Goal: Task Accomplishment & Management: Use online tool/utility

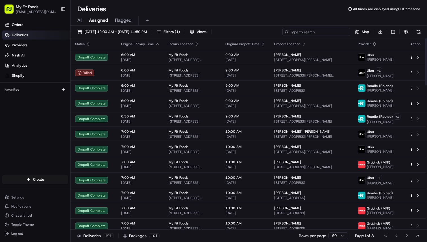
click at [309, 30] on input at bounding box center [316, 32] width 68 height 8
paste input "Hi [PERSON_NAME], No worries at all — it happens! I double-checked and your ord…"
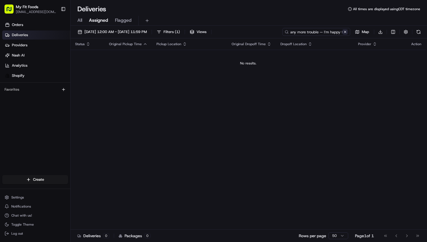
type input "Hi [PERSON_NAME], No worries at all — it happens! I double-checked and your ord…"
click at [344, 32] on button at bounding box center [345, 32] width 6 height 6
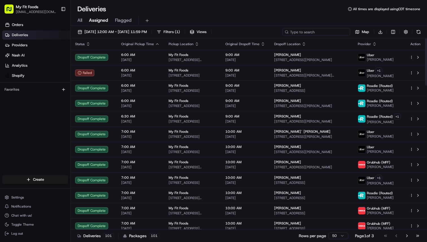
click at [313, 34] on input at bounding box center [316, 32] width 68 height 8
paste input "870331"
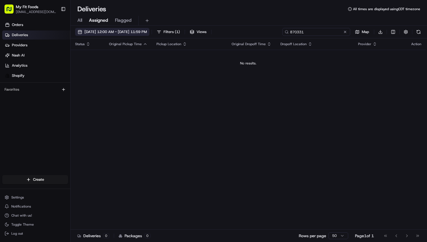
type input "870331"
click at [80, 30] on button "[DATE] 12:00 AM - [DATE] 11:59 PM" at bounding box center [112, 32] width 74 height 8
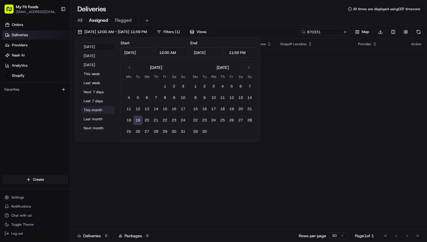
click at [91, 109] on button "This month" at bounding box center [98, 110] width 34 height 8
type input "[DATE]"
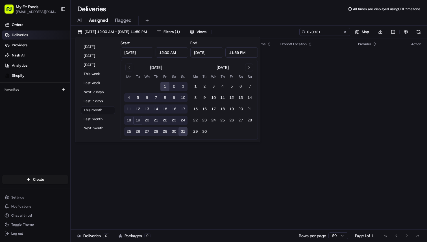
click at [218, 16] on div "All Assigned Flagged" at bounding box center [249, 21] width 356 height 10
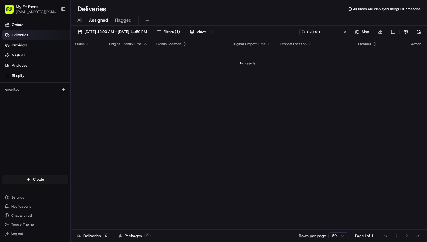
click at [82, 21] on div "All Assigned Flagged" at bounding box center [249, 21] width 356 height 10
click at [78, 20] on span "All" at bounding box center [79, 20] width 5 height 7
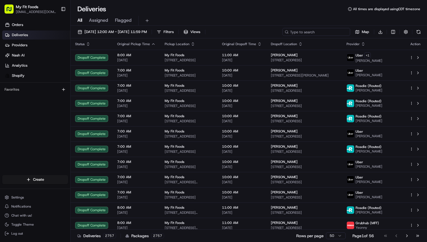
click at [307, 33] on input at bounding box center [316, 32] width 68 height 8
paste input "870331"
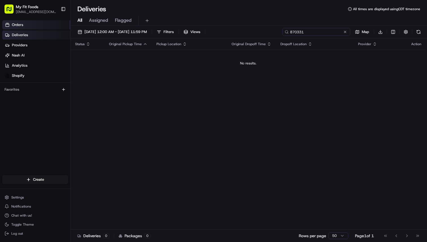
type input "870331"
click at [18, 26] on span "Orders" at bounding box center [17, 24] width 11 height 5
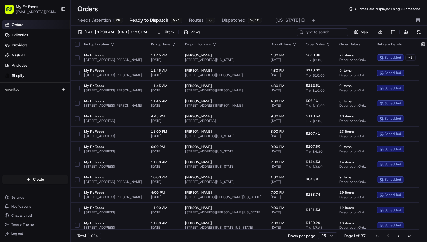
click at [89, 20] on span "Needs Attention" at bounding box center [94, 20] width 34 height 7
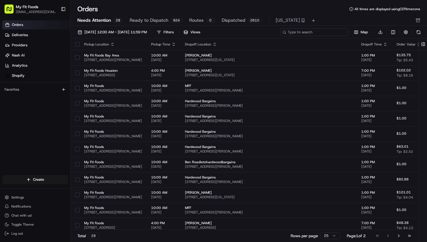
click at [315, 31] on input at bounding box center [314, 32] width 68 height 8
paste input "870331"
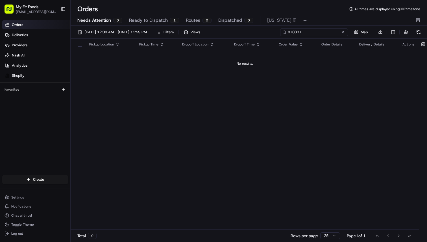
type input "870331"
click at [144, 18] on span "Ready to Dispatch" at bounding box center [148, 20] width 39 height 7
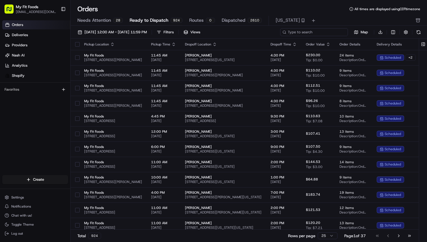
click at [319, 34] on input at bounding box center [314, 32] width 68 height 8
paste input "870331"
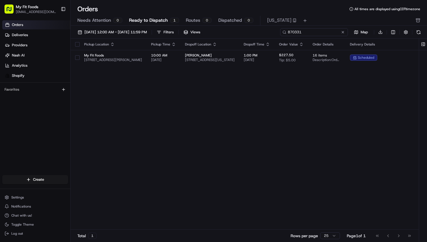
type input "870331"
click at [103, 20] on span "Needs Attention" at bounding box center [94, 20] width 34 height 7
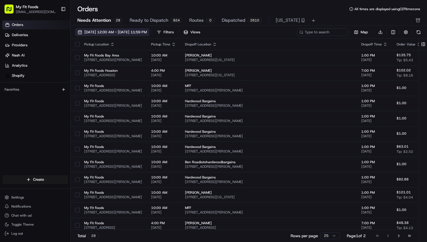
click at [80, 29] on button "[DATE] 12:00 AM - [DATE] 11:59 PM" at bounding box center [112, 32] width 74 height 8
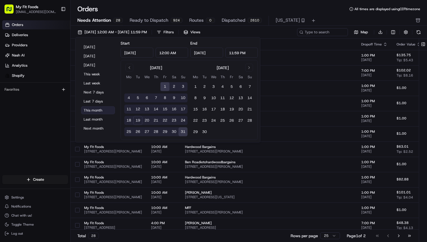
click at [92, 110] on button "This month" at bounding box center [98, 110] width 34 height 8
click at [143, 8] on div "Orders All times are displayed using CDT timezone" at bounding box center [249, 9] width 356 height 9
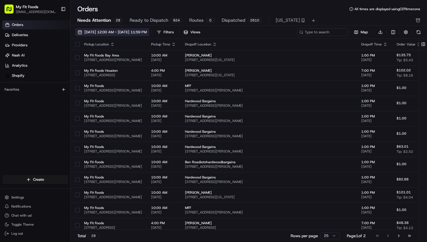
click at [83, 32] on button "[DATE] 12:00 AM - [DATE] 11:59 PM" at bounding box center [112, 32] width 74 height 8
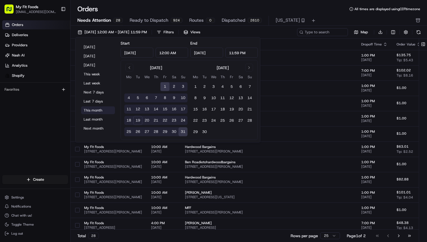
click at [95, 109] on button "This month" at bounding box center [98, 110] width 34 height 8
click at [88, 108] on button "This month" at bounding box center [98, 110] width 34 height 8
click at [208, 6] on div "Orders All times are displayed using CDT timezone" at bounding box center [249, 9] width 356 height 9
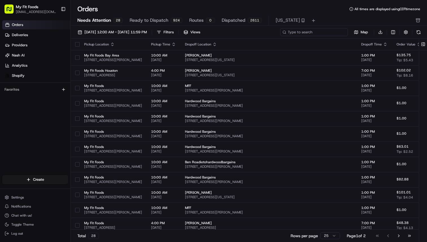
click at [332, 31] on input at bounding box center [314, 32] width 68 height 8
click at [15, 39] on link "Deliveries" at bounding box center [36, 34] width 68 height 9
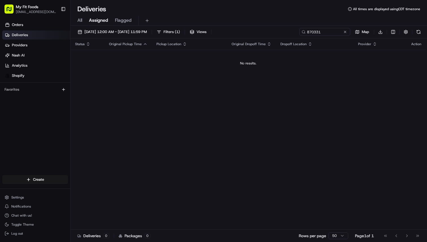
click at [83, 23] on div "All Assigned Flagged" at bounding box center [249, 21] width 356 height 10
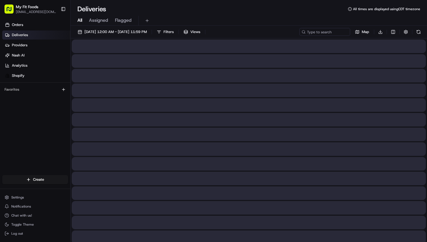
click at [81, 23] on span "All" at bounding box center [79, 20] width 5 height 7
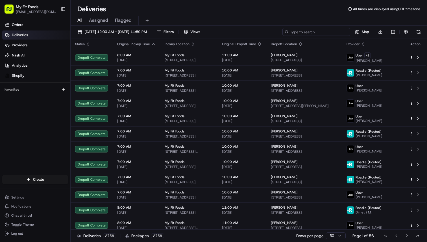
click at [314, 30] on input at bounding box center [316, 32] width 68 height 8
paste input "#839361 Complete"
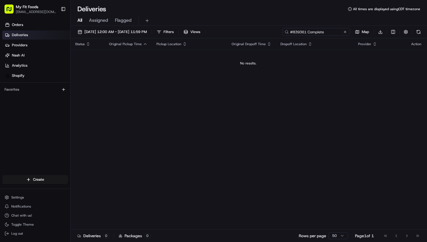
drag, startPoint x: 307, startPoint y: 32, endPoint x: 335, endPoint y: 32, distance: 28.2
click at [335, 32] on input "#839361 Complete" at bounding box center [316, 32] width 68 height 8
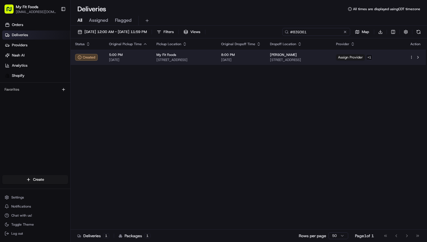
type input "#839361"
click at [412, 57] on html "My Fit Foods [EMAIL_ADDRESS][DOMAIN_NAME] Toggle Sidebar Orders Deliveries Prov…" at bounding box center [213, 121] width 427 height 242
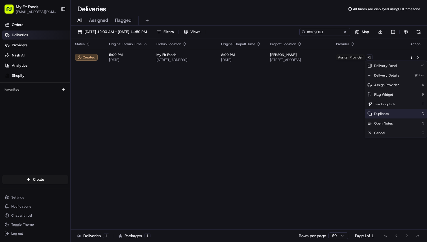
click at [383, 116] on div "Duplicate D" at bounding box center [396, 114] width 62 height 10
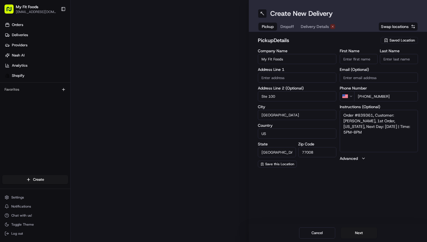
type input "2802 N Shepherd Dr"
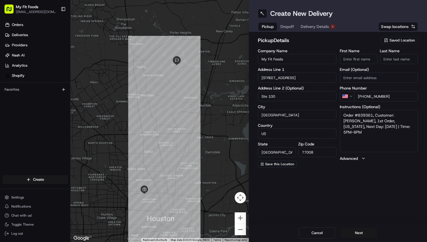
drag, startPoint x: 374, startPoint y: 116, endPoint x: 410, endPoint y: 131, distance: 39.6
click at [410, 131] on textarea "Order #839361, Customer: Diana Lizmi carlson, 1st Order, Texas, Next Day: 2025-…" at bounding box center [379, 131] width 78 height 42
type textarea "Order #839361"
click at [358, 231] on button "Next" at bounding box center [359, 232] width 36 height 11
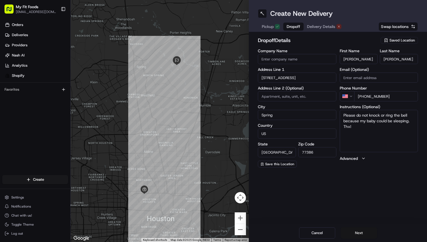
click at [355, 231] on button "Next" at bounding box center [359, 232] width 36 height 11
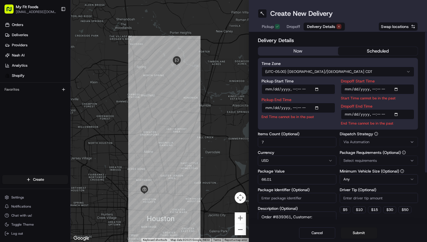
click at [301, 53] on button "now" at bounding box center [298, 51] width 80 height 8
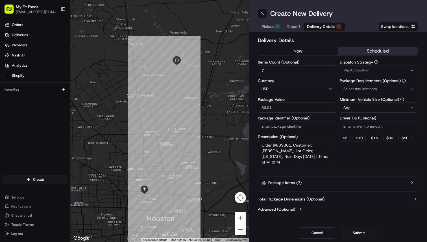
click at [378, 71] on div "Via Automation" at bounding box center [379, 70] width 76 height 5
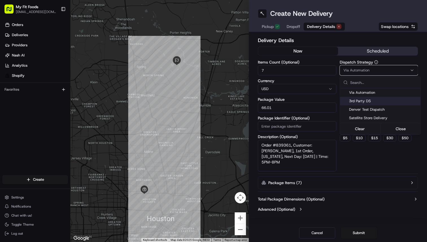
click at [369, 98] on div "3rd Party DS" at bounding box center [380, 101] width 81 height 8
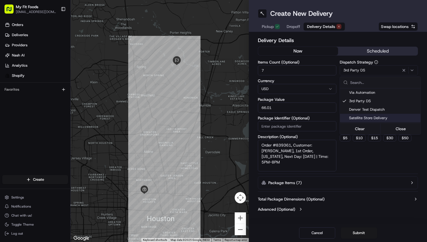
click at [339, 157] on html "My Fit Foods support@myfitfoods.com Toggle Sidebar Orders Deliveries Providers …" at bounding box center [213, 121] width 427 height 242
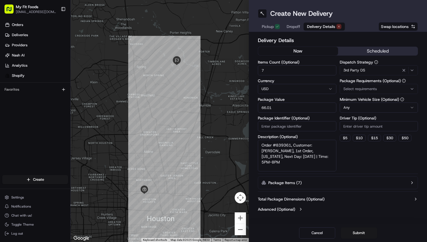
drag, startPoint x: 291, startPoint y: 146, endPoint x: 327, endPoint y: 165, distance: 40.9
click at [327, 165] on textarea "Order #839361, Customer: Diana Lizmi carlson, 1st Order, Texas, Next Day: 2025-…" at bounding box center [297, 156] width 78 height 32
click at [348, 137] on button "$ 5" at bounding box center [345, 138] width 11 height 7
type input "5"
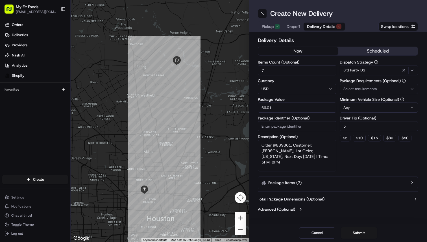
click at [350, 173] on div "Delivery Details now scheduled Items Count (Optional) 7 Currency USD Package Va…" at bounding box center [338, 125] width 160 height 178
click at [353, 234] on button "Submit" at bounding box center [359, 232] width 36 height 11
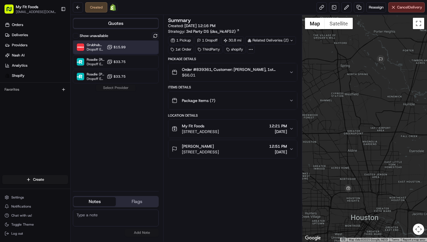
click at [148, 51] on div "Grubhub (MFF) Dropoff ETA 1 hour $15.99" at bounding box center [116, 47] width 86 height 14
click at [122, 90] on button "Assign Provider" at bounding box center [116, 87] width 40 height 7
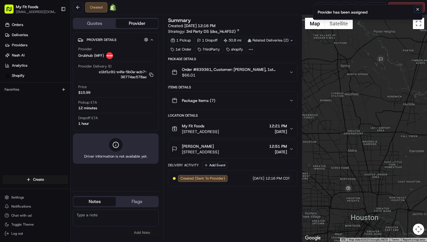
click at [418, 11] on icon "Notifications (F8)" at bounding box center [417, 9] width 5 height 5
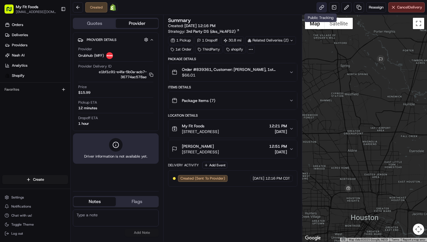
click at [322, 10] on link at bounding box center [321, 7] width 10 height 10
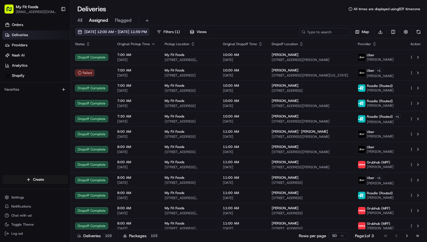
click at [86, 30] on span "[DATE] 12:00 AM - [DATE] 11:59 PM" at bounding box center [115, 31] width 62 height 5
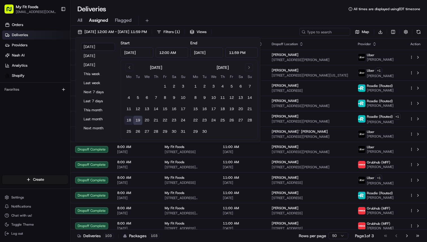
click at [130, 121] on button "18" at bounding box center [128, 120] width 9 height 9
type input "Aug 18, 2025"
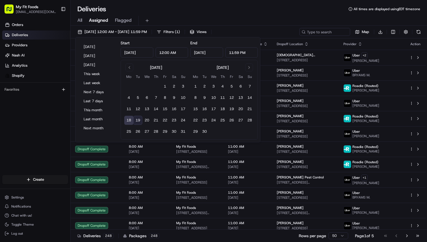
click at [198, 11] on div "Deliveries All times are displayed using EDT timezone" at bounding box center [249, 9] width 356 height 9
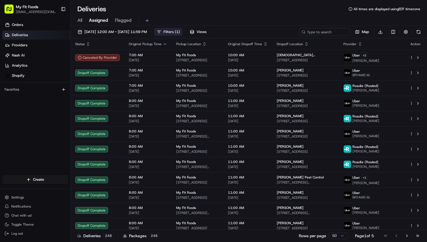
click at [180, 31] on span "Filters ( 1 )" at bounding box center [171, 31] width 16 height 5
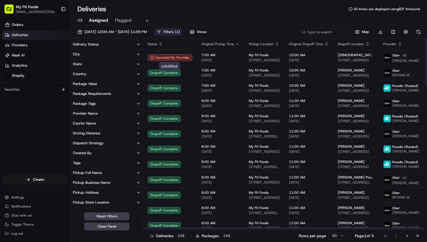
click at [133, 47] on button "Delivery Status" at bounding box center [107, 45] width 72 height 10
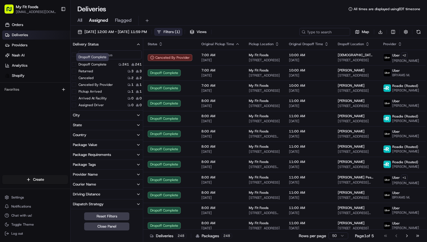
click at [105, 63] on label "Dropoff Complete" at bounding box center [92, 64] width 28 height 5
click at [76, 63] on button "Dropoff Complete" at bounding box center [74, 64] width 5 height 5
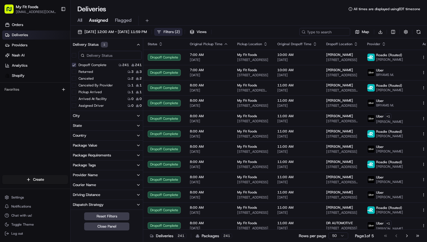
click at [86, 163] on div "Package Tags" at bounding box center [84, 165] width 23 height 5
click at [86, 199] on label "1st Order" at bounding box center [85, 198] width 15 height 5
click at [76, 199] on Order "1st Order" at bounding box center [74, 198] width 5 height 5
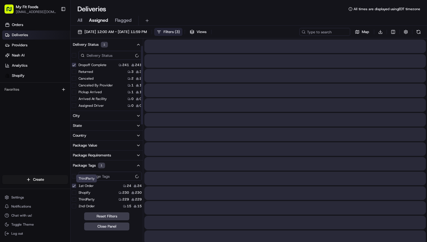
scroll to position [14, 0]
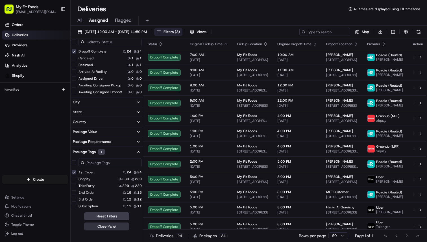
click at [97, 228] on button "Close Panel" at bounding box center [106, 226] width 45 height 8
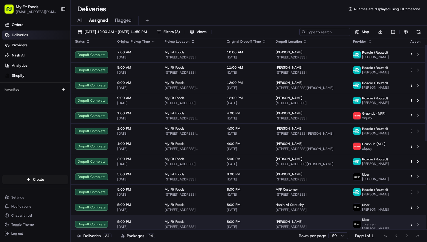
scroll to position [0, 0]
